Goal: Use online tool/utility: Utilize a website feature to perform a specific function

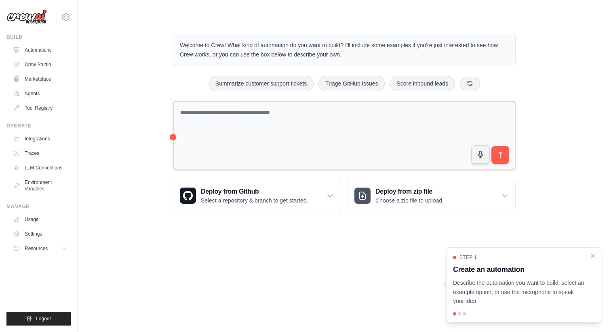
click at [133, 84] on div "Welcome to Crew! What kind of automation do you want to build? I'll include som…" at bounding box center [343, 123] width 507 height 204
click at [592, 259] on icon "Close walkthrough" at bounding box center [592, 255] width 7 height 7
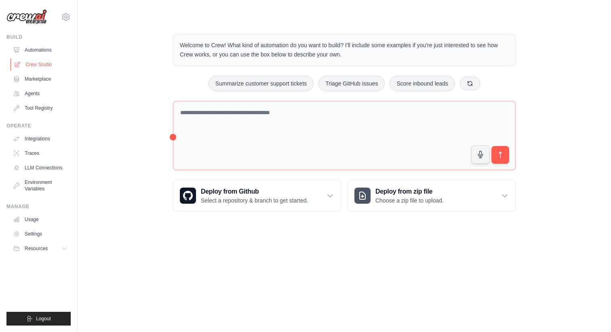
click at [49, 60] on link "Crew Studio" at bounding box center [41, 64] width 61 height 13
